Goal: Book appointment/travel/reservation

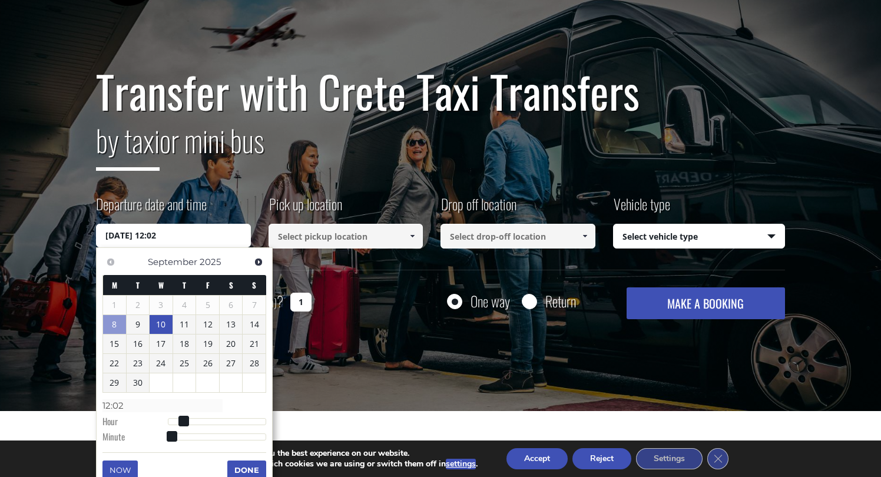
click at [161, 318] on link "10" at bounding box center [161, 324] width 23 height 19
type input "10/09/2025 01:00"
type input "01:00"
type input "10/09/2025 02:00"
type input "02:00"
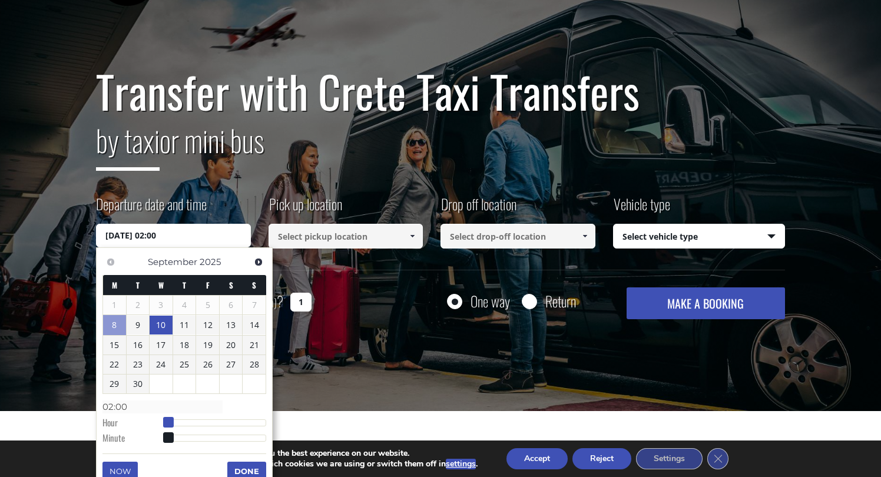
type input "10/09/2025 03:00"
type input "03:00"
type input "10/09/2025 04:00"
type input "04:00"
type input "10/09/2025 05:00"
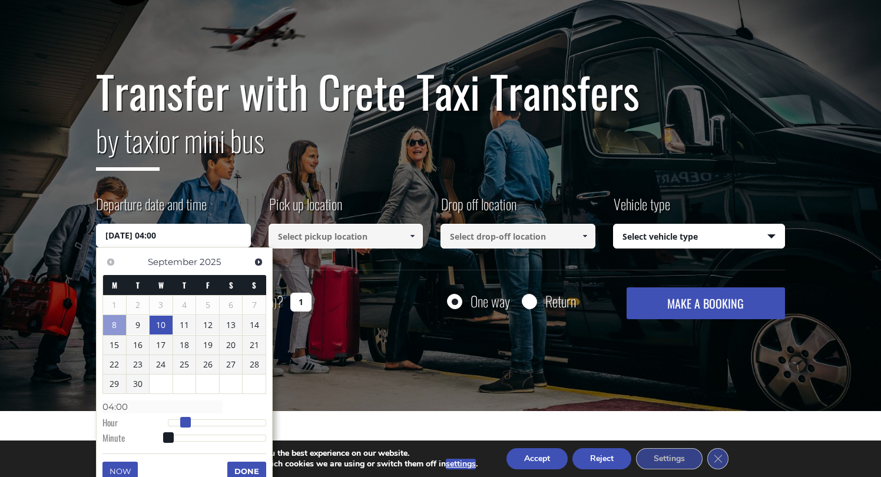
type input "05:00"
type input "10/09/2025 06:00"
type input "06:00"
type input "10/09/2025 07:00"
type input "07:00"
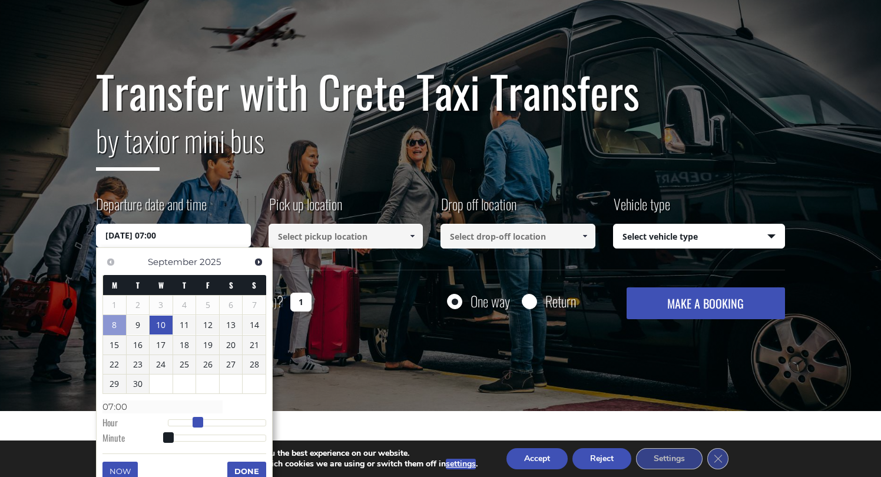
drag, startPoint x: 167, startPoint y: 421, endPoint x: 196, endPoint y: 419, distance: 28.9
click at [196, 419] on span at bounding box center [198, 422] width 11 height 11
type input "10/09/2025 08:00"
type input "08:00"
click at [201, 419] on span at bounding box center [202, 422] width 11 height 11
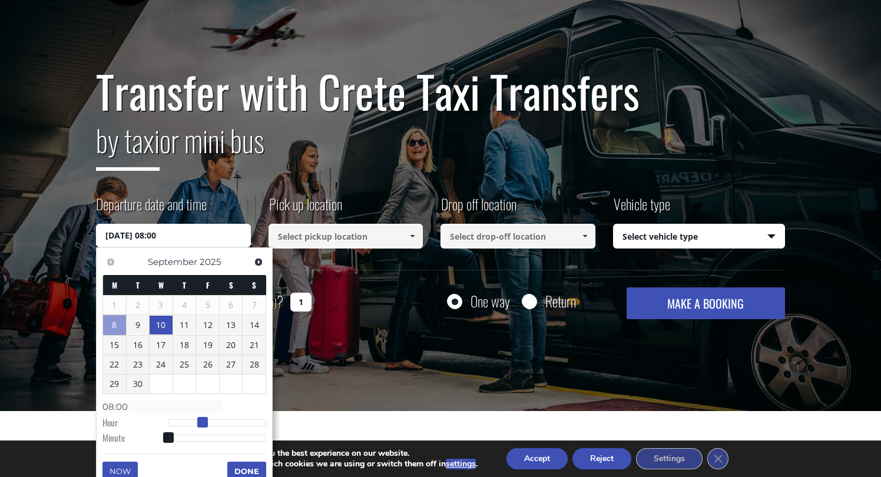
type input "10/09/2025 07:00"
type input "07:00"
click at [197, 419] on span at bounding box center [198, 422] width 11 height 11
type input "10/09/2025 07:01"
type input "07:01"
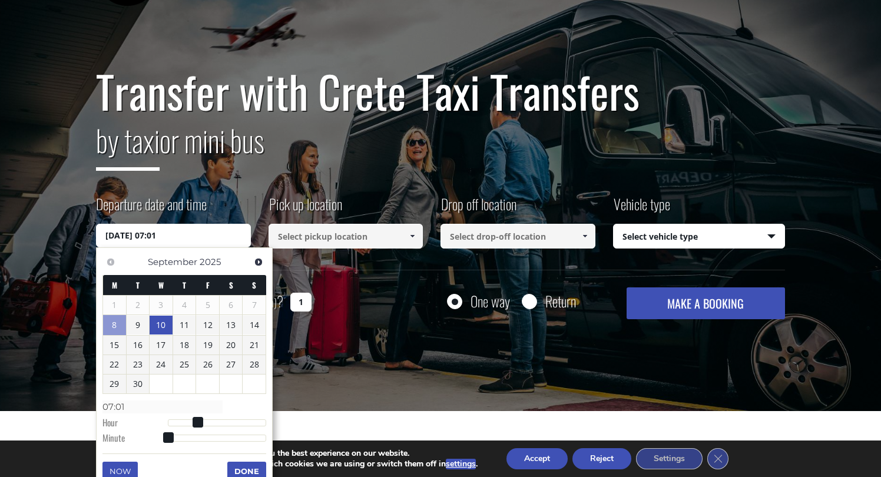
type input "10/09/2025 07:02"
type input "07:02"
type input "10/09/2025 07:03"
type input "07:03"
type input "10/09/2025 07:04"
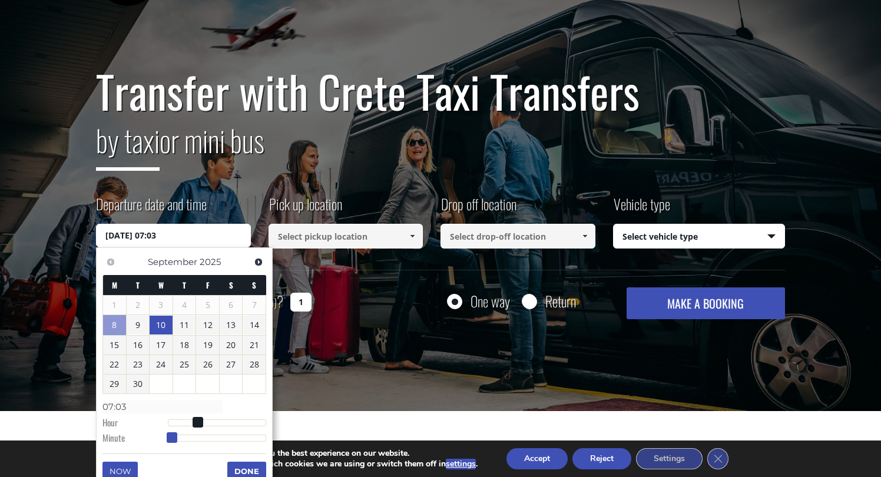
type input "07:04"
type input "10/09/2025 07:05"
type input "07:05"
type input "10/09/2025 07:06"
type input "07:06"
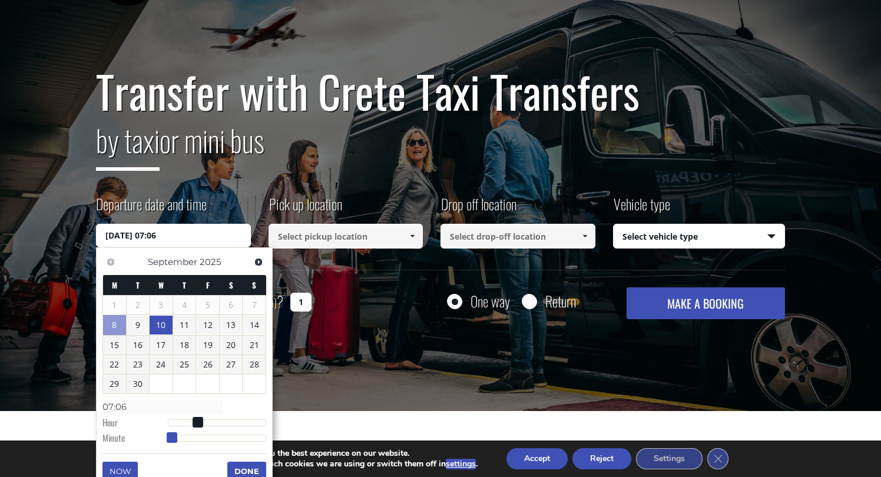
type input "10/09/2025 07:07"
type input "07:07"
type input "10/09/2025 07:08"
type input "07:08"
type input "10/09/2025 07:09"
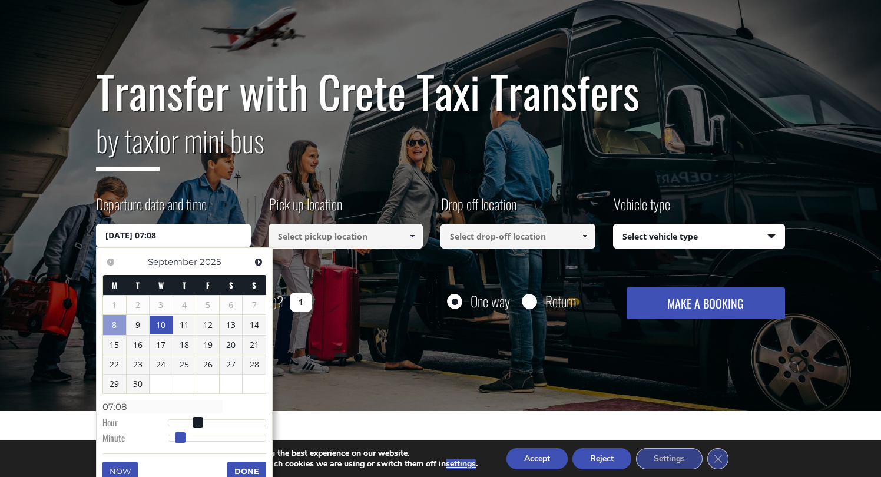
type input "07:09"
type input "10/09/2025 07:10"
type input "07:10"
type input "10/09/2025 07:11"
type input "07:11"
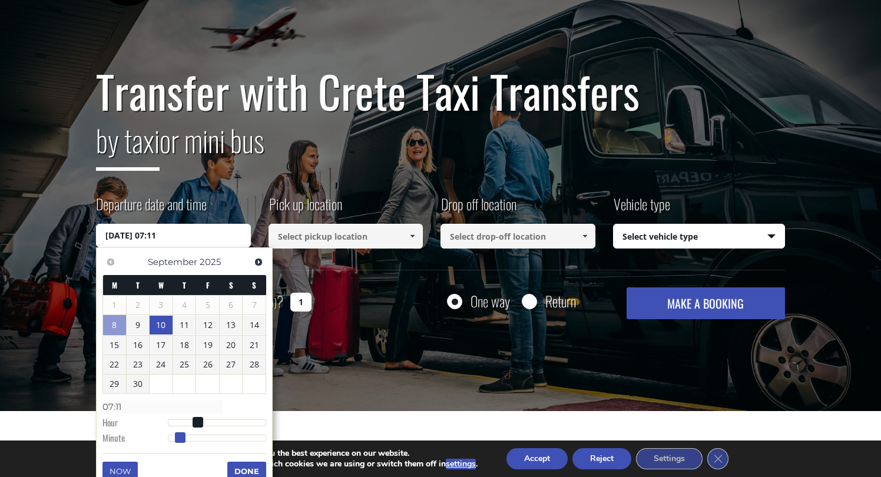
type input "10/09/2025 07:12"
type input "07:12"
type input "10/09/2025 07:13"
type input "07:13"
type input "10/09/2025 07:15"
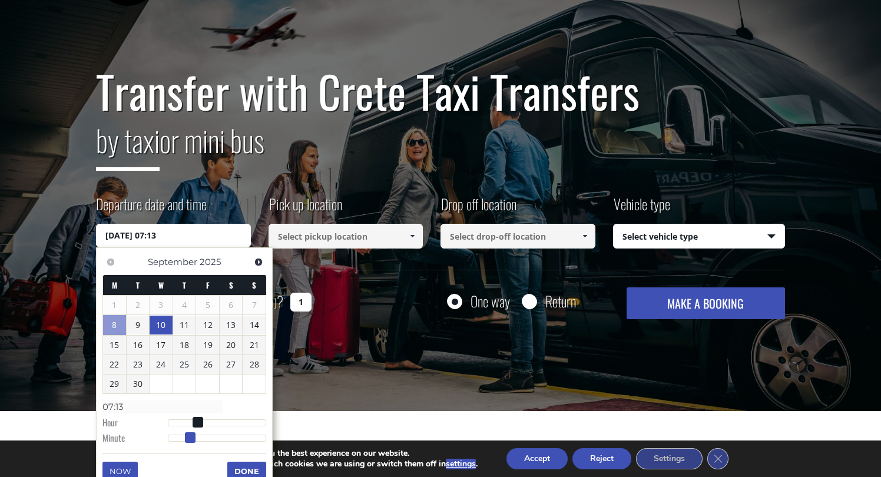
type input "07:15"
type input "10/09/2025 07:16"
type input "07:16"
type input "10/09/2025 07:17"
type input "07:17"
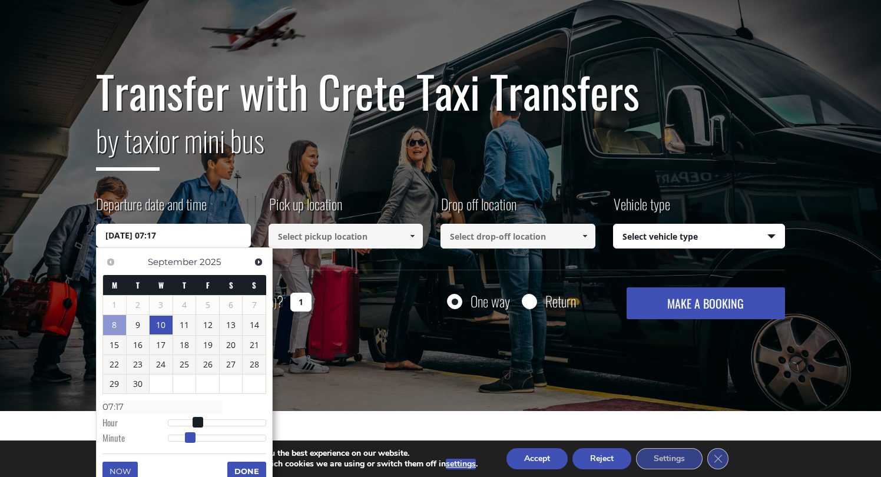
type input "10/09/2025 07:18"
type input "07:18"
type input "10/09/2025 07:19"
type input "07:19"
type input "10/09/2025 07:20"
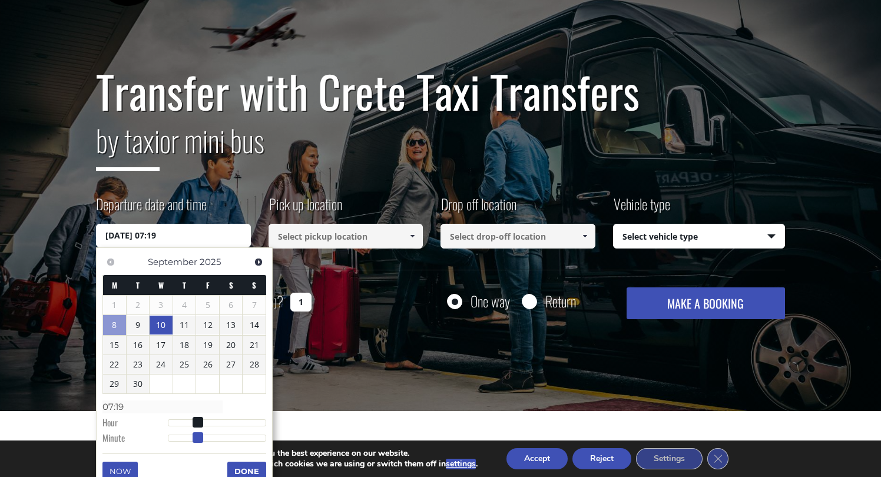
type input "07:20"
type input "10/09/2025 07:21"
type input "07:21"
type input "10/09/2025 07:22"
type input "07:22"
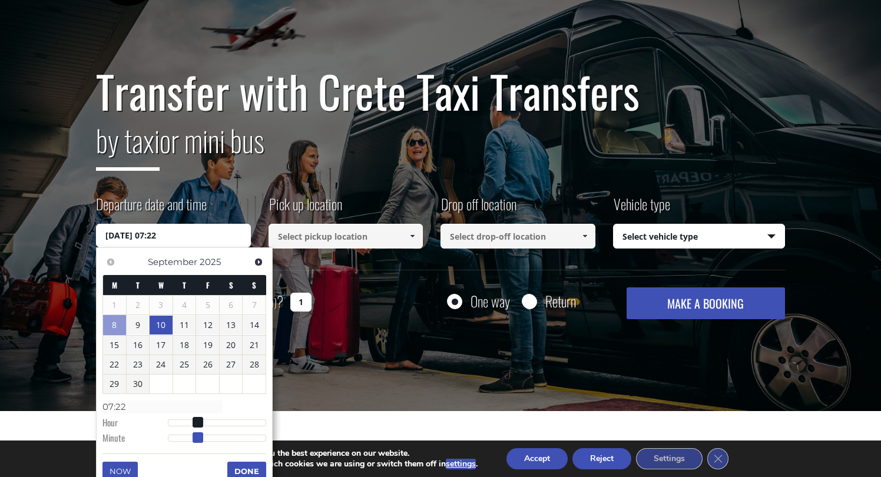
type input "10/09/2025 07:23"
type input "07:23"
type input "10/09/2025 07:25"
type input "07:25"
type input "10/09/2025 07:26"
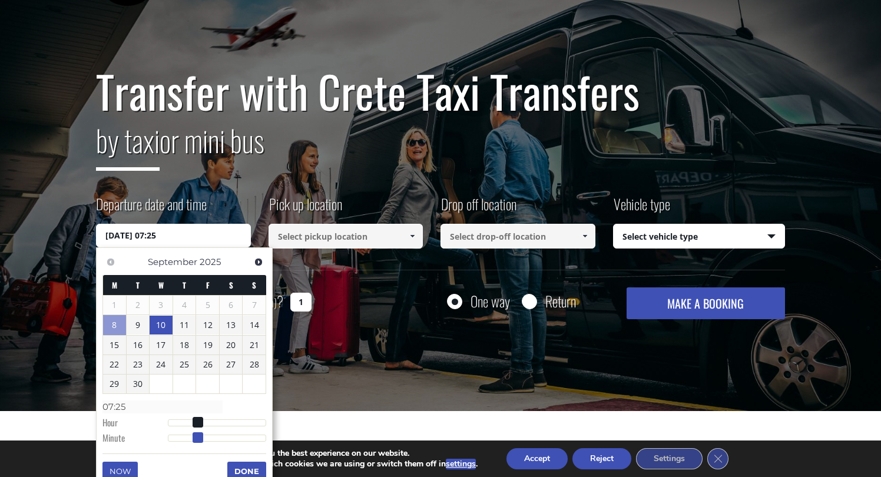
type input "07:26"
type input "10/09/2025 07:27"
type input "07:27"
type input "10/09/2025 07:28"
type input "07:28"
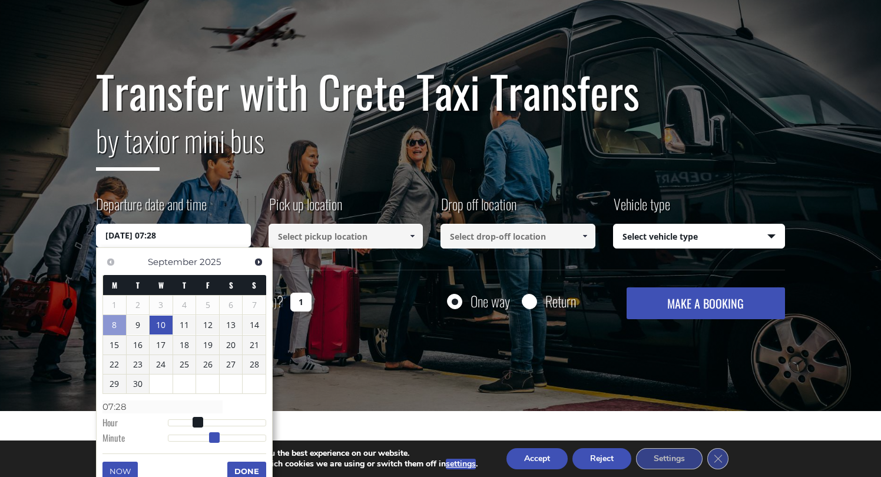
type input "10/09/2025 07:29"
type input "07:29"
type input "10/09/2025 07:30"
type input "07:30"
type input "10/09/2025 07:31"
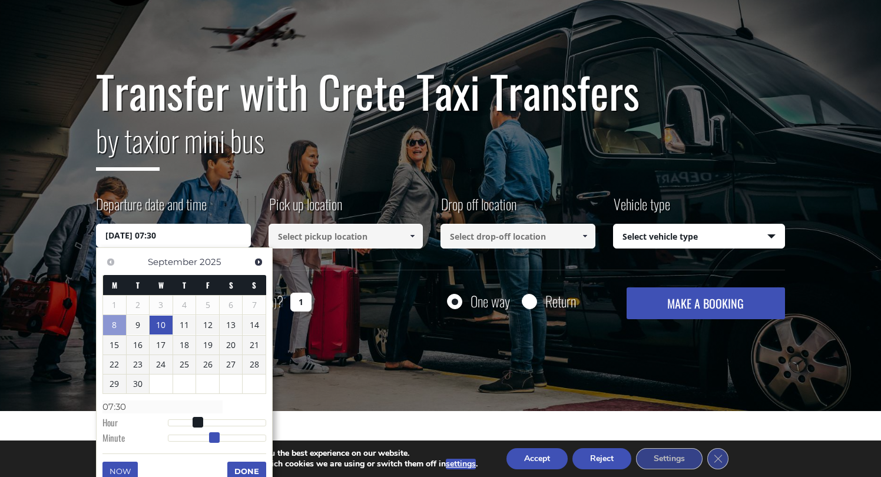
type input "07:31"
type input "10/09/2025 07:32"
type input "07:32"
type input "10/09/2025 07:33"
type input "07:33"
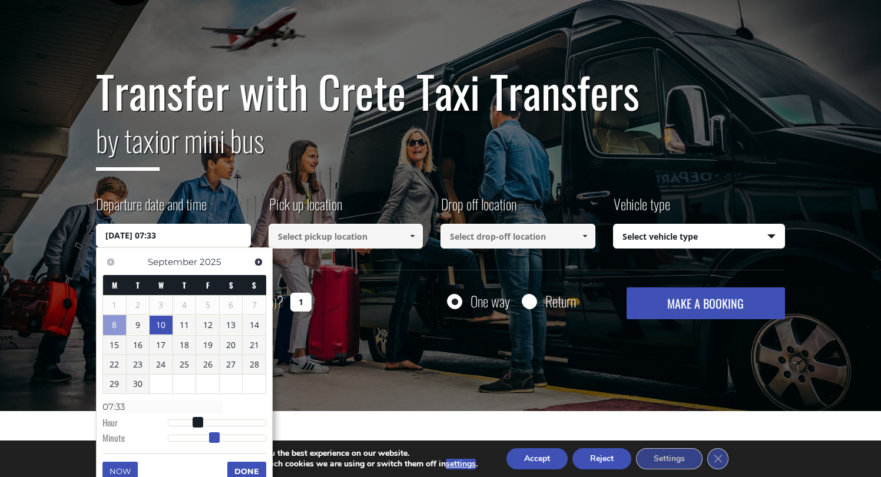
type input "10/09/2025 07:34"
type input "07:34"
type input "10/09/2025 07:35"
type input "07:35"
type input "10/09/2025 07:36"
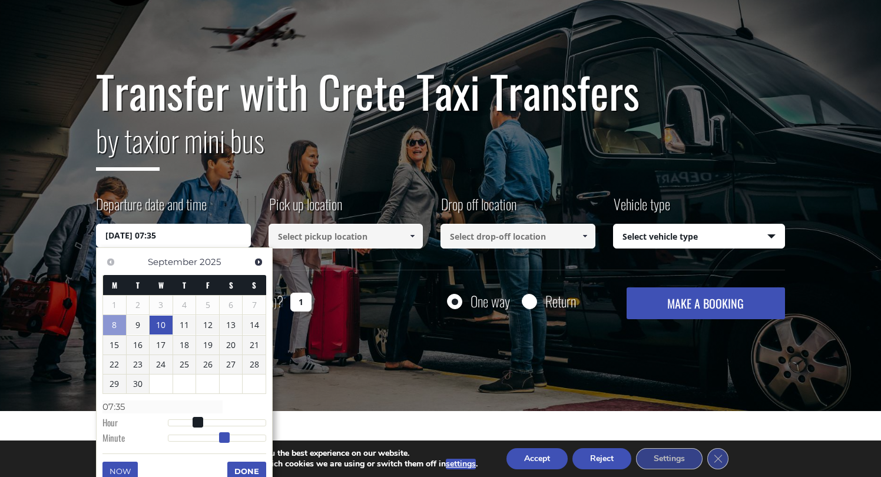
type input "07:36"
type input "10/09/2025 07:37"
type input "07:37"
type input "10/09/2025 07:38"
type input "07:38"
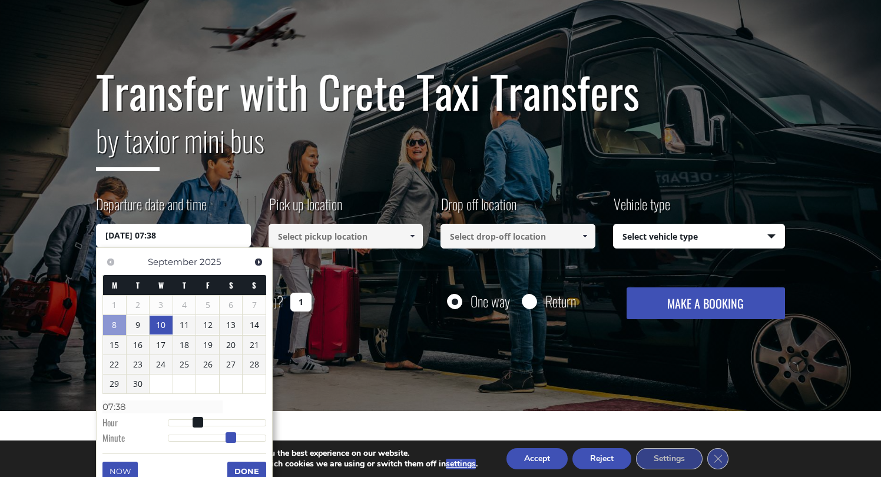
type input "10/09/2025 07:39"
type input "07:39"
type input "10/09/2025 07:40"
type input "07:40"
type input "10/09/2025 07:41"
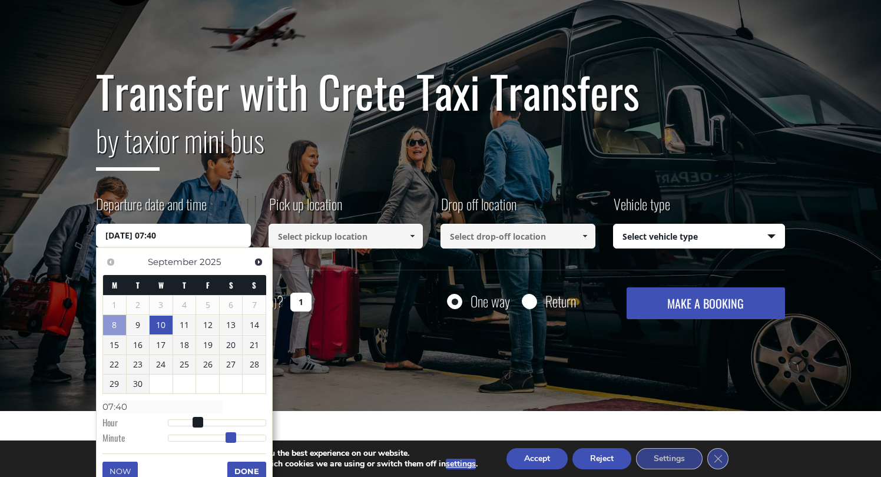
type input "07:41"
type input "10/09/2025 07:42"
type input "07:42"
type input "10/09/2025 07:43"
type input "07:43"
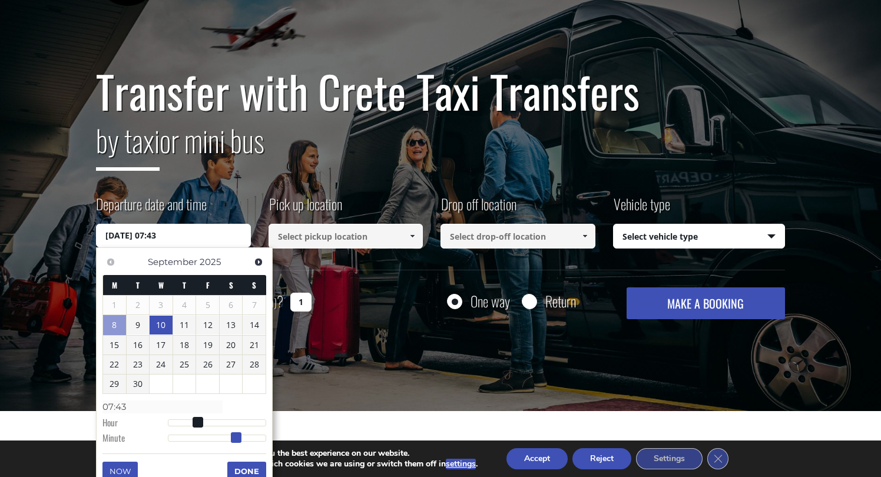
type input "10/09/2025 07:44"
type input "07:44"
type input "10/09/2025 07:43"
type input "07:43"
type input "10/09/2025 07:44"
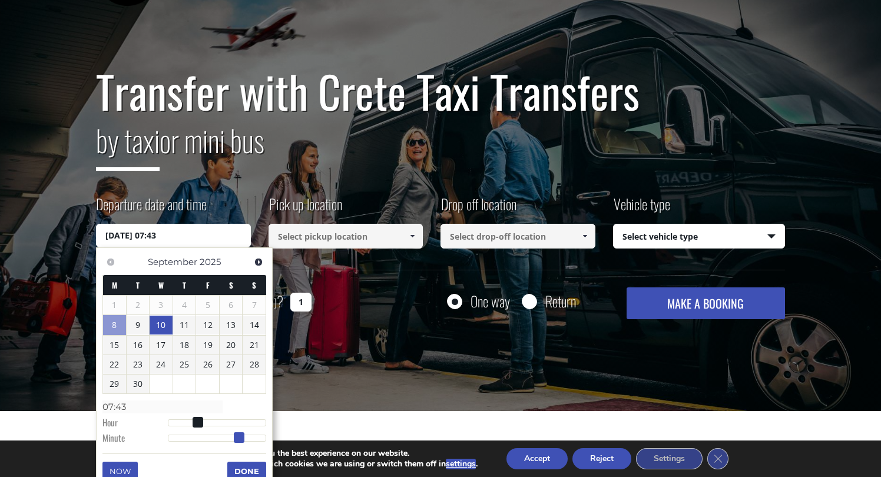
type input "07:44"
type input "10/09/2025 07:45"
type input "07:45"
drag, startPoint x: 169, startPoint y: 433, endPoint x: 244, endPoint y: 432, distance: 74.8
click at [244, 432] on span at bounding box center [242, 437] width 11 height 11
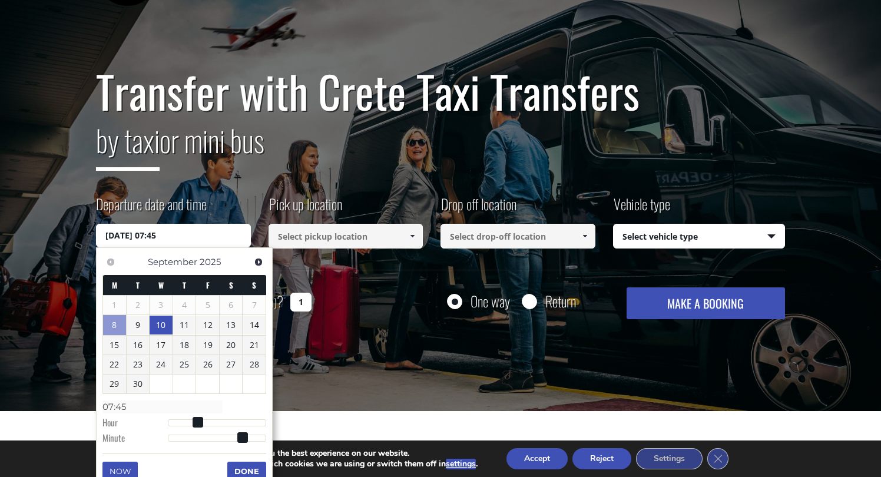
click at [244, 463] on button "Done" at bounding box center [246, 471] width 39 height 19
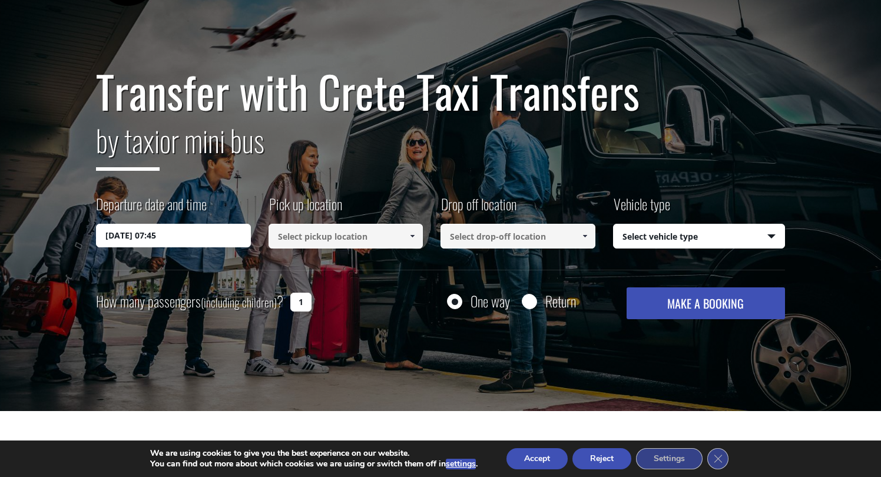
click at [341, 239] on input at bounding box center [346, 236] width 155 height 25
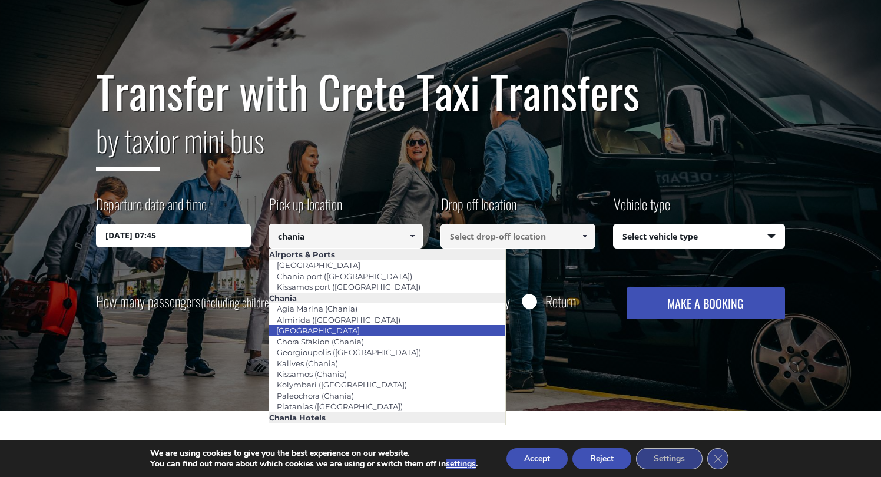
click at [331, 326] on li "[GEOGRAPHIC_DATA]" at bounding box center [387, 330] width 236 height 11
type input "[GEOGRAPHIC_DATA]"
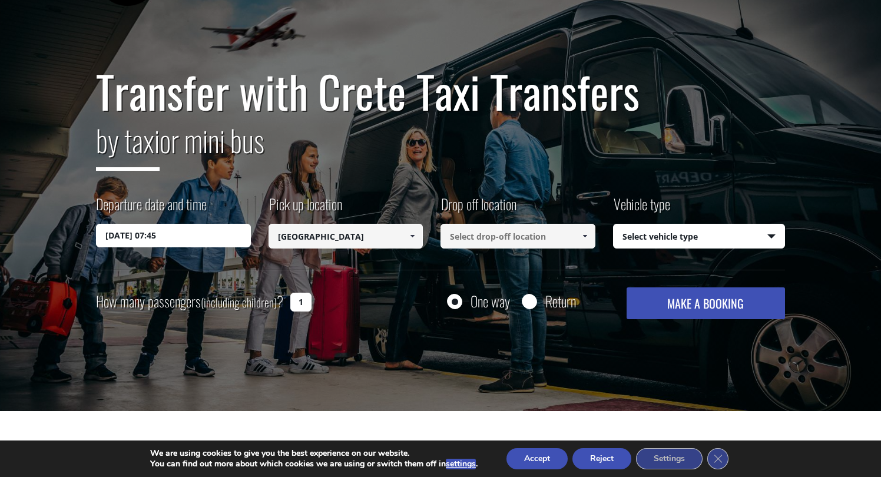
click at [498, 238] on input at bounding box center [518, 236] width 155 height 25
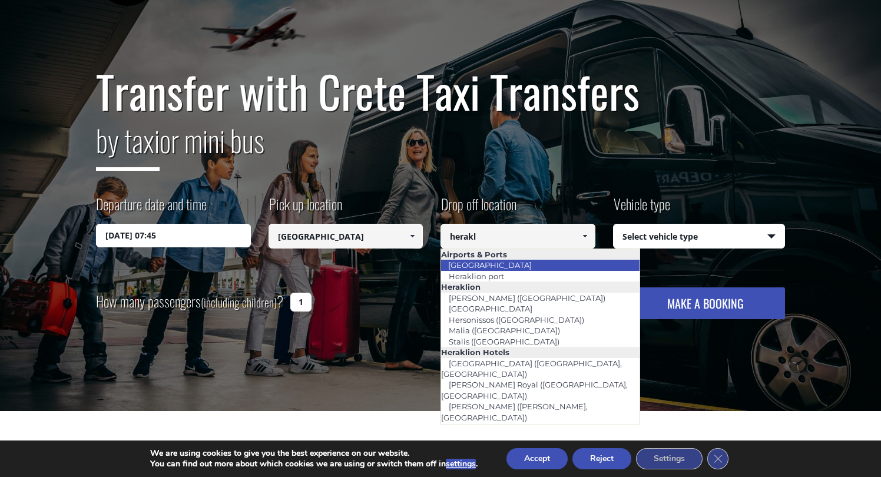
click at [576, 260] on li "[GEOGRAPHIC_DATA]" at bounding box center [540, 265] width 199 height 11
type input "[GEOGRAPHIC_DATA]"
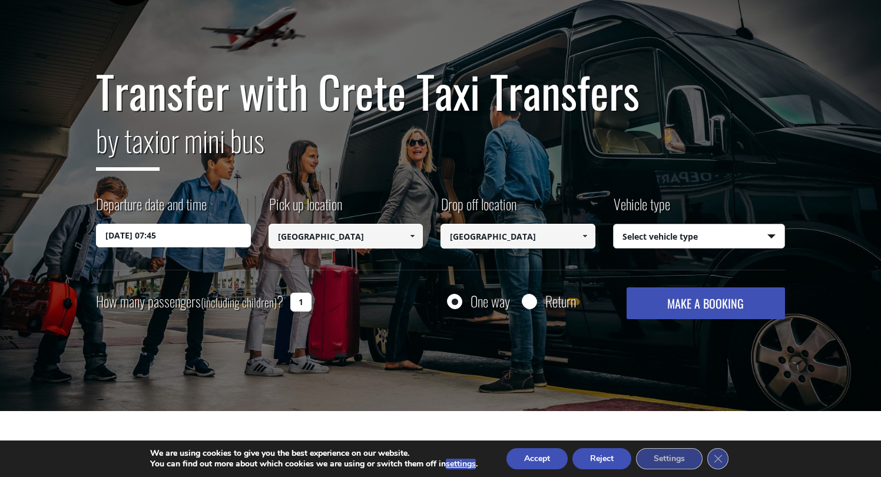
select select "540"
click at [654, 306] on button "MAKE A BOOKING" at bounding box center [706, 303] width 158 height 32
